Goal: Entertainment & Leisure: Browse casually

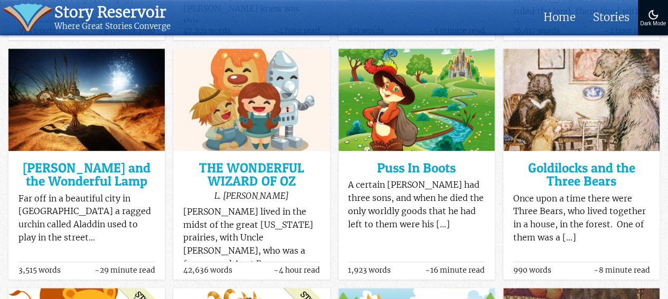
scroll to position [369, 0]
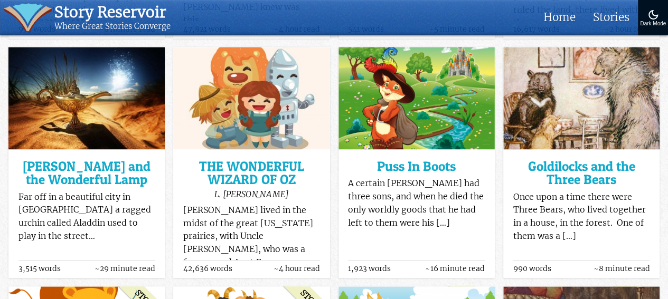
click at [585, 125] on img at bounding box center [581, 98] width 156 height 103
click at [563, 150] on img at bounding box center [581, 98] width 156 height 103
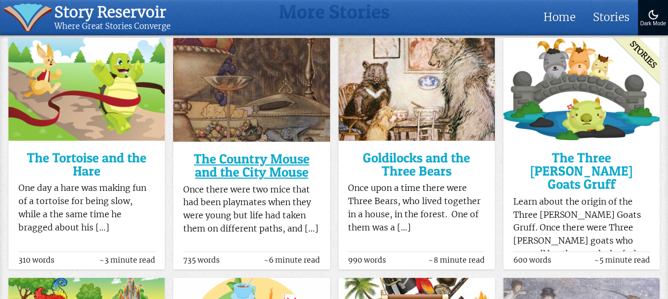
scroll to position [9551, 0]
